Goal: Complete application form

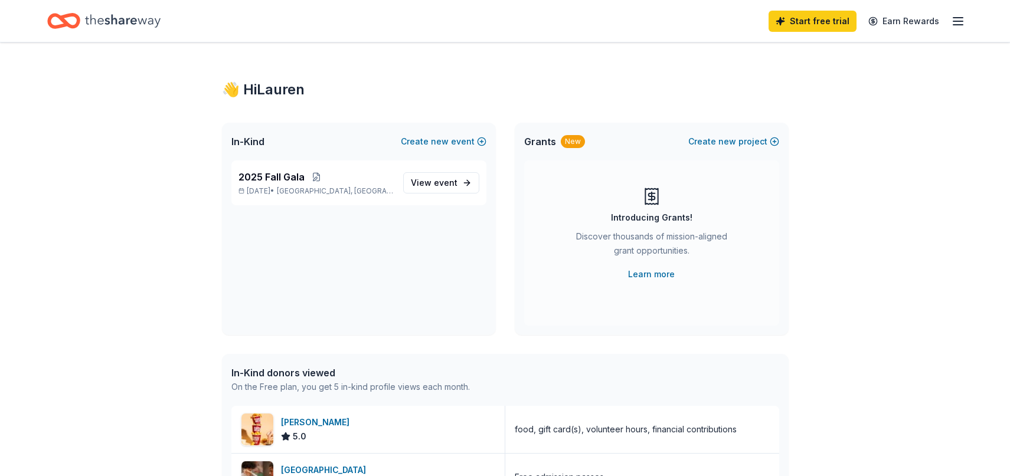
click at [394, 48] on div "👋 Hi [PERSON_NAME] In-Kind Create new event 2025 Fall Gala [DATE] • [GEOGRAPHIC…" at bounding box center [505, 455] width 605 height 824
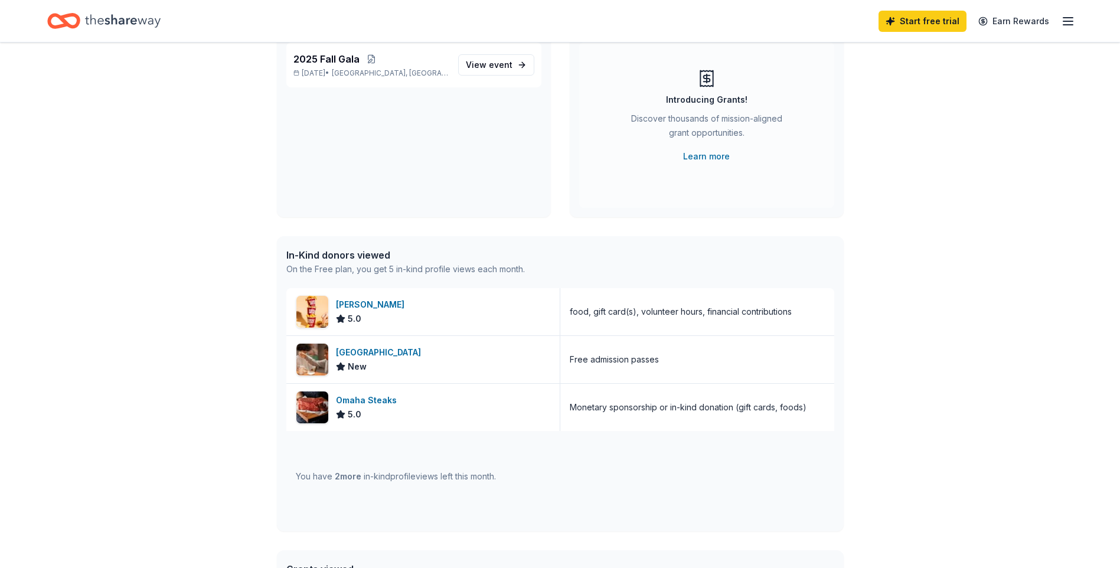
scroll to position [177, 0]
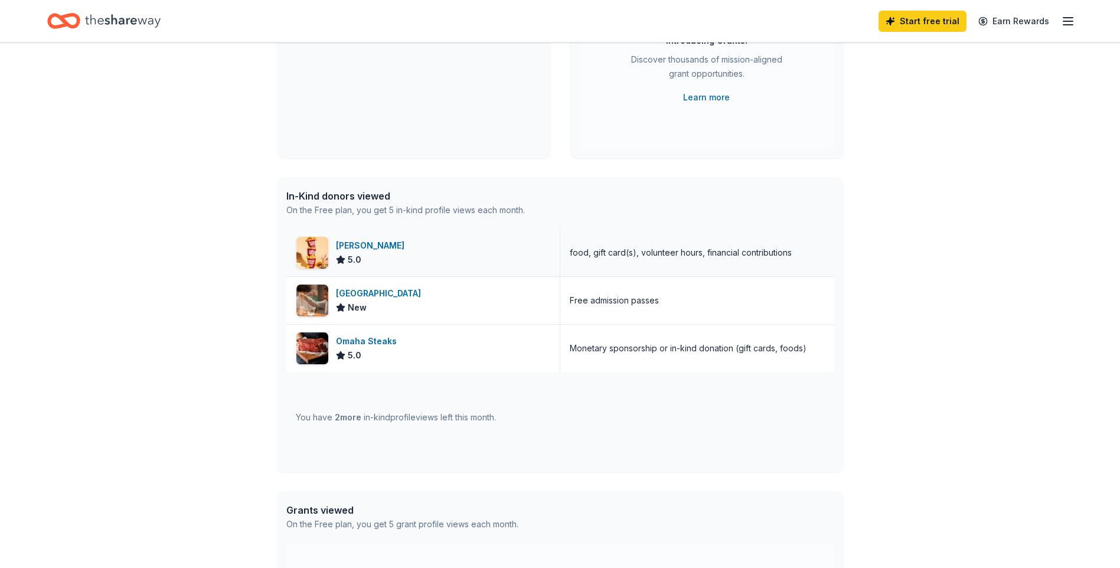
click at [354, 243] on div "[PERSON_NAME]" at bounding box center [372, 246] width 73 height 14
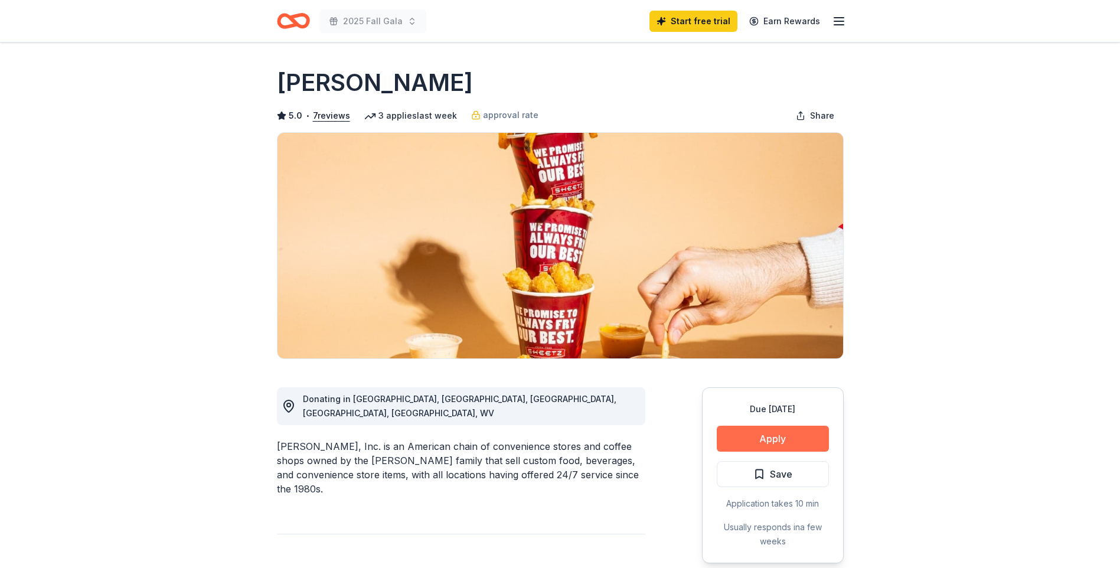
click at [789, 435] on button "Apply" at bounding box center [773, 439] width 112 height 26
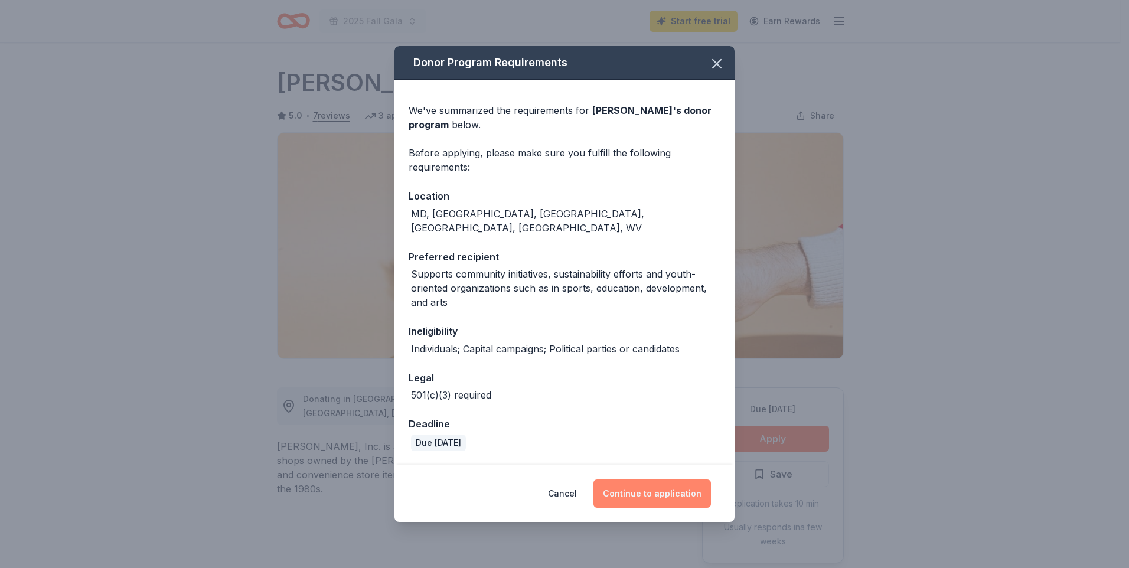
click at [654, 490] on button "Continue to application" at bounding box center [651, 493] width 117 height 28
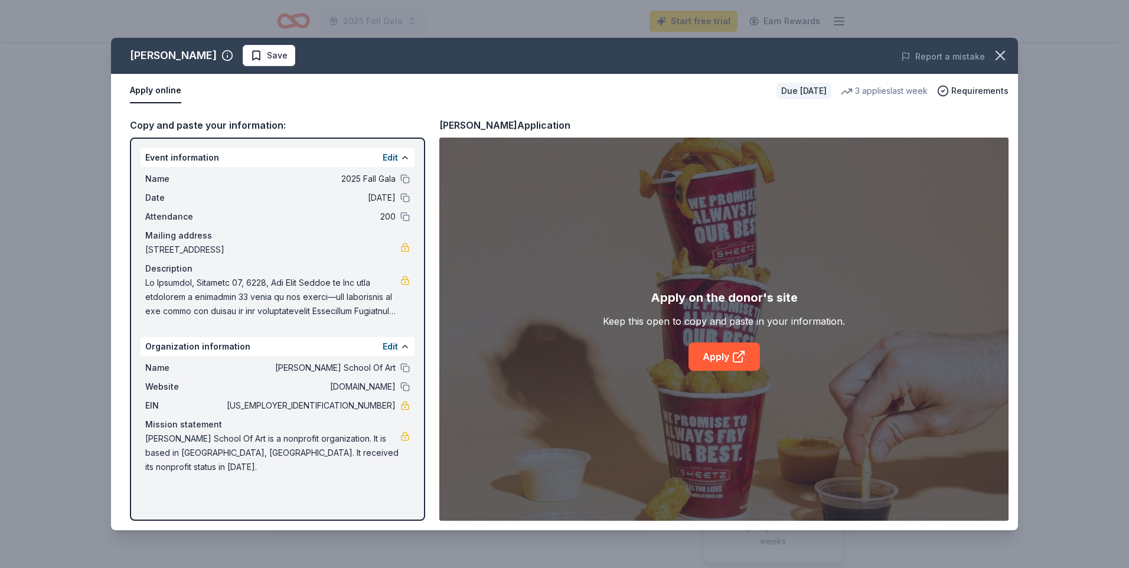
click at [286, 349] on div "Organization information Edit" at bounding box center [278, 346] width 274 height 19
click at [149, 96] on button "Apply online" at bounding box center [155, 91] width 51 height 25
click at [732, 363] on icon at bounding box center [739, 357] width 14 height 14
